Goal: Task Accomplishment & Management: Use online tool/utility

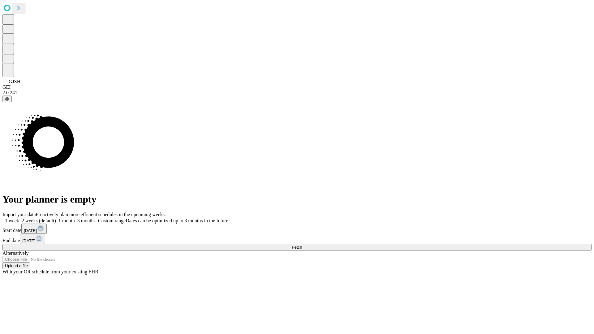
click at [302, 245] on span "Fetch" at bounding box center [297, 247] width 10 height 5
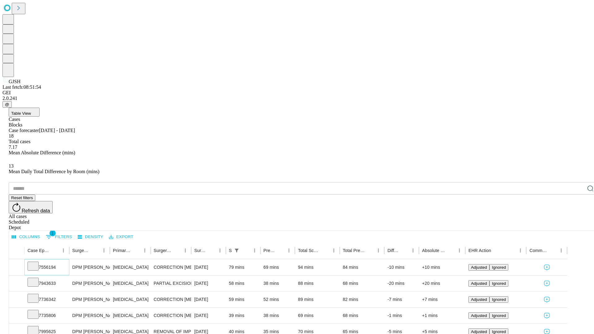
click at [36, 263] on icon at bounding box center [33, 266] width 6 height 6
